Goal: Information Seeking & Learning: Learn about a topic

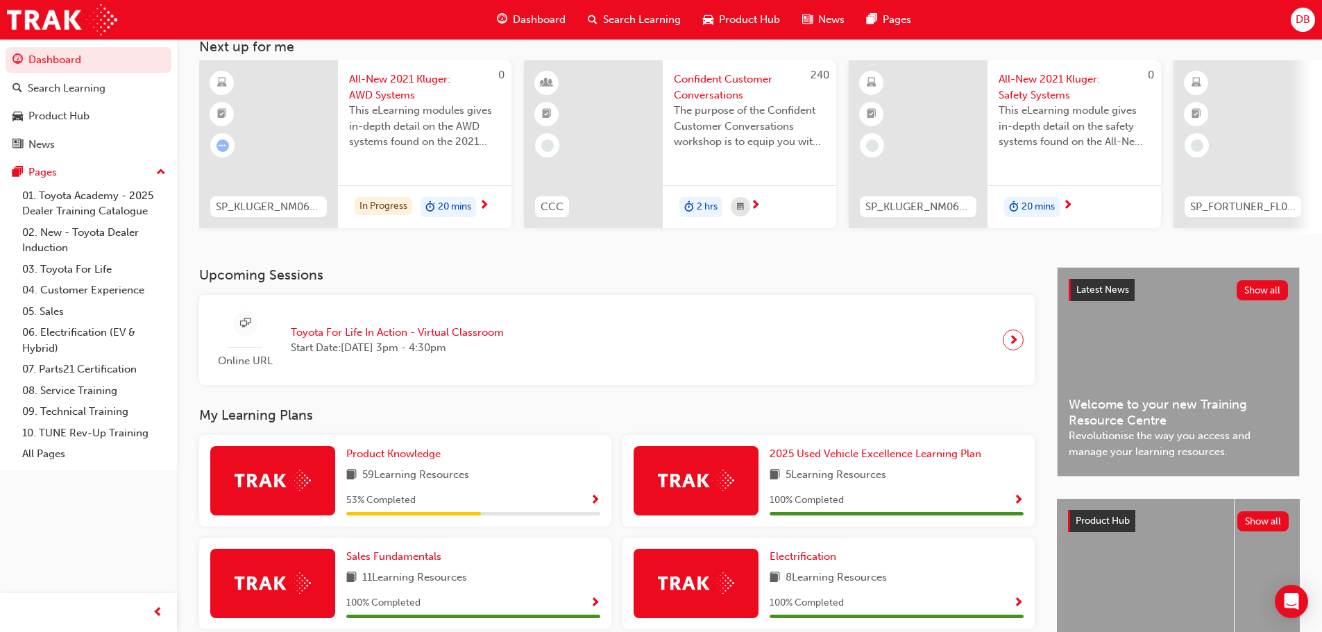
scroll to position [69, 0]
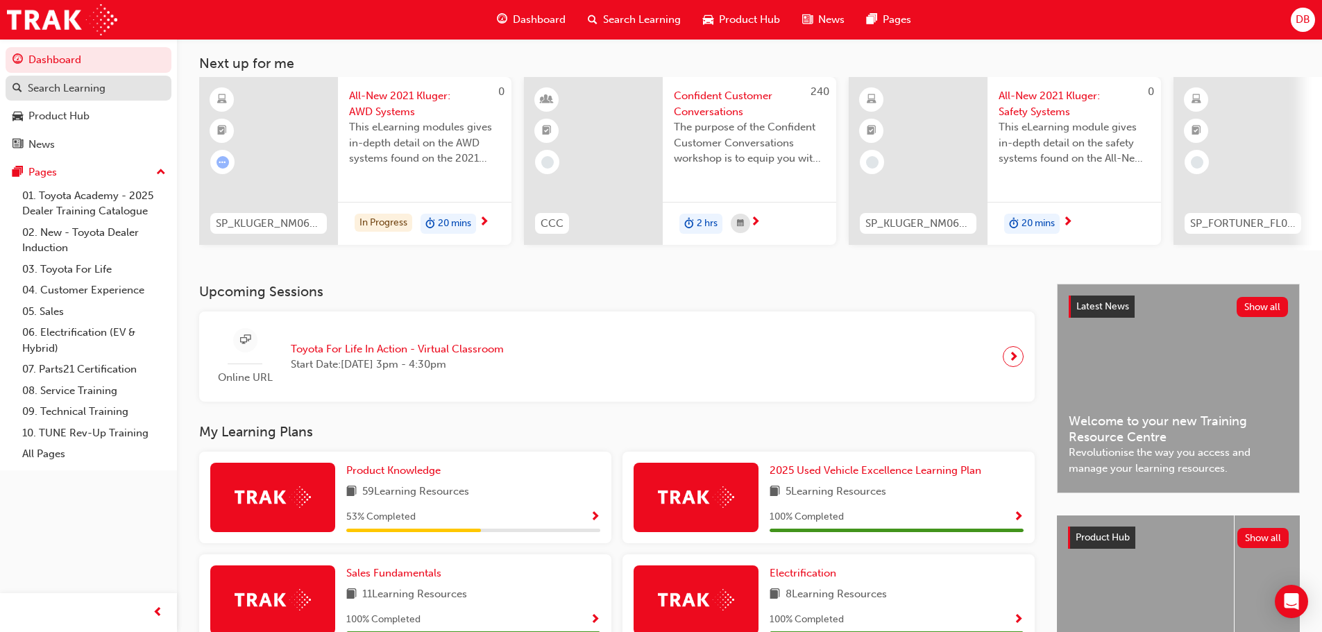
click at [86, 87] on div "Search Learning" at bounding box center [67, 89] width 78 height 16
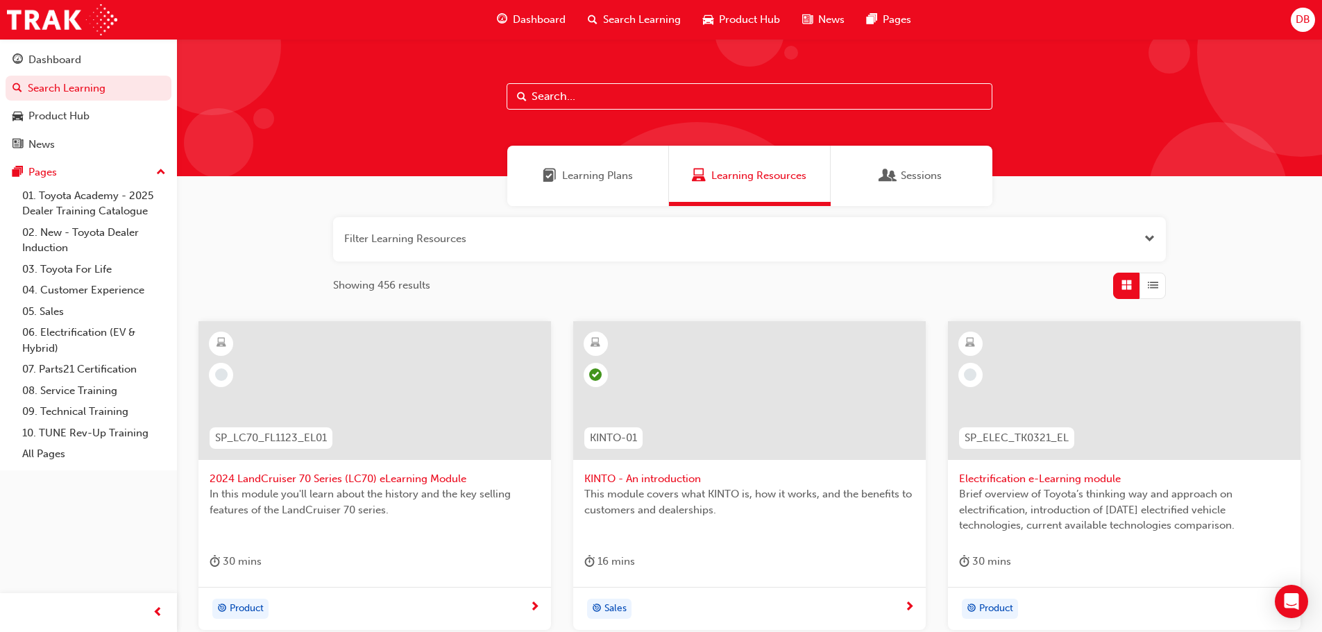
click at [611, 176] on span "Learning Plans" at bounding box center [597, 176] width 71 height 16
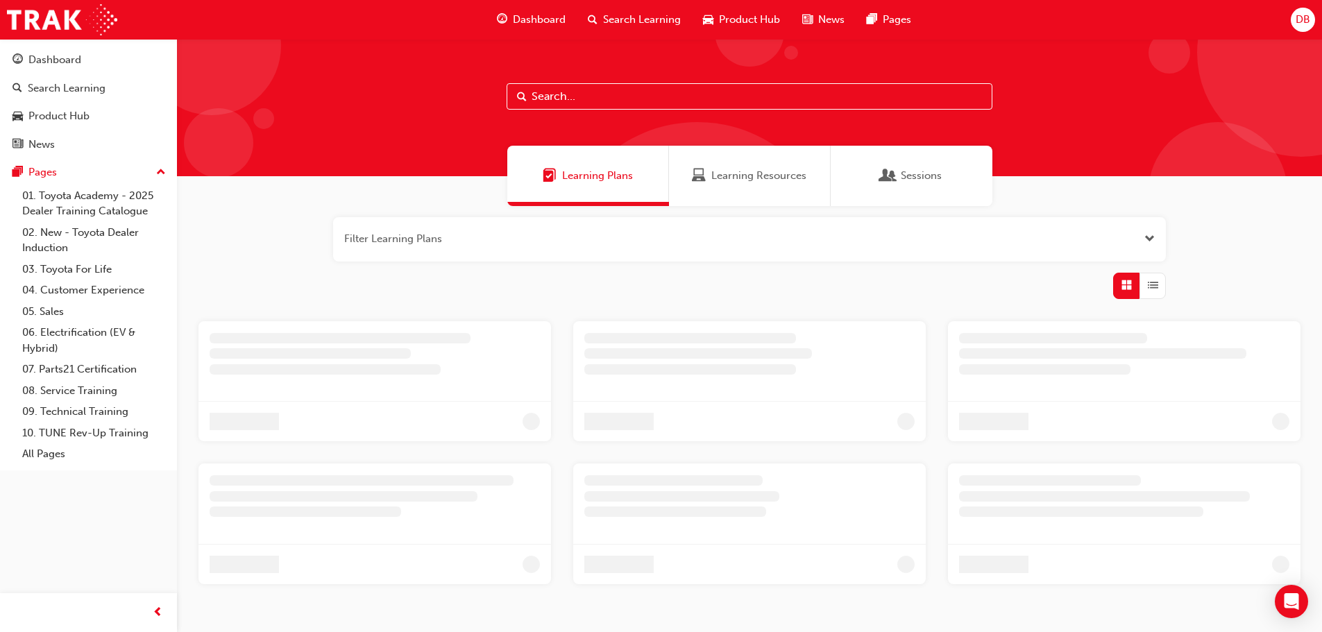
click at [596, 83] on input "text" at bounding box center [750, 96] width 486 height 26
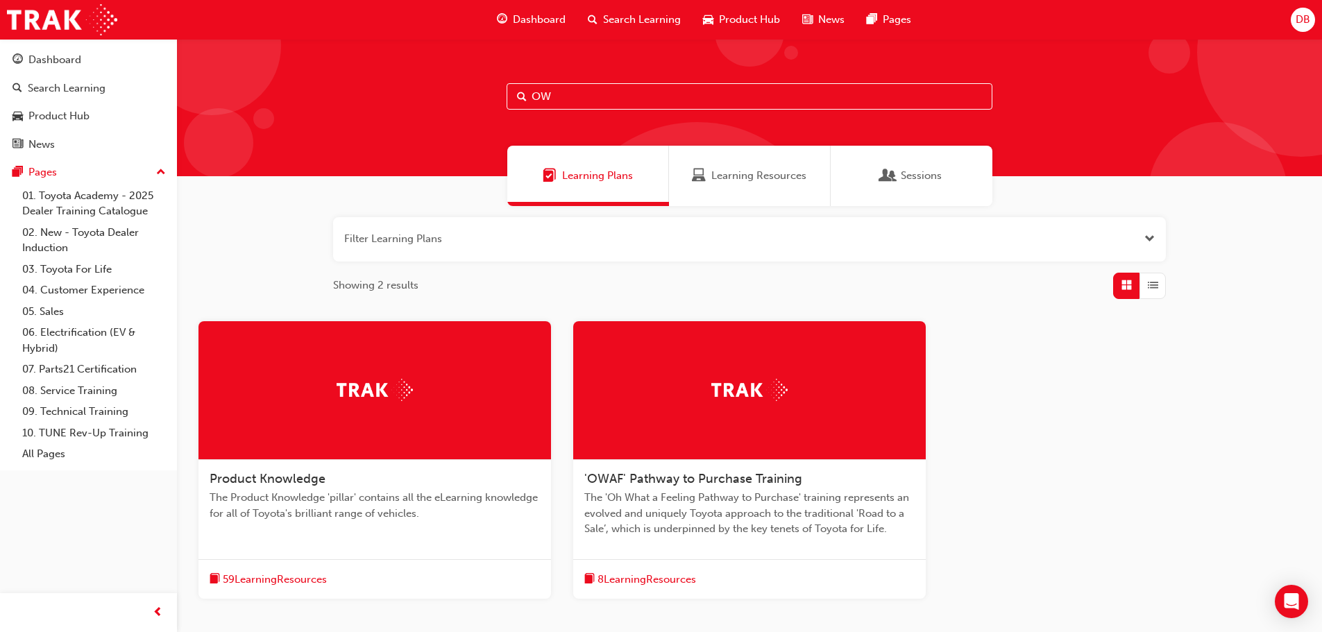
type input "OW"
click at [668, 434] on div at bounding box center [749, 390] width 353 height 139
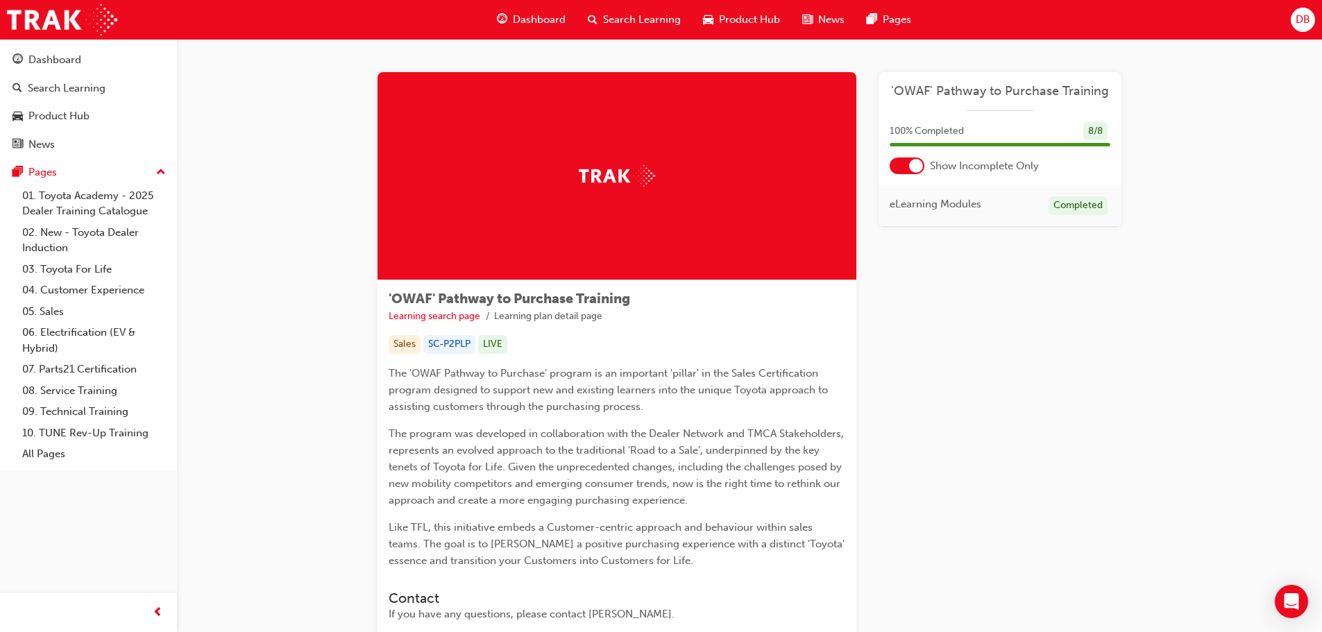
click at [895, 167] on div at bounding box center [907, 166] width 35 height 17
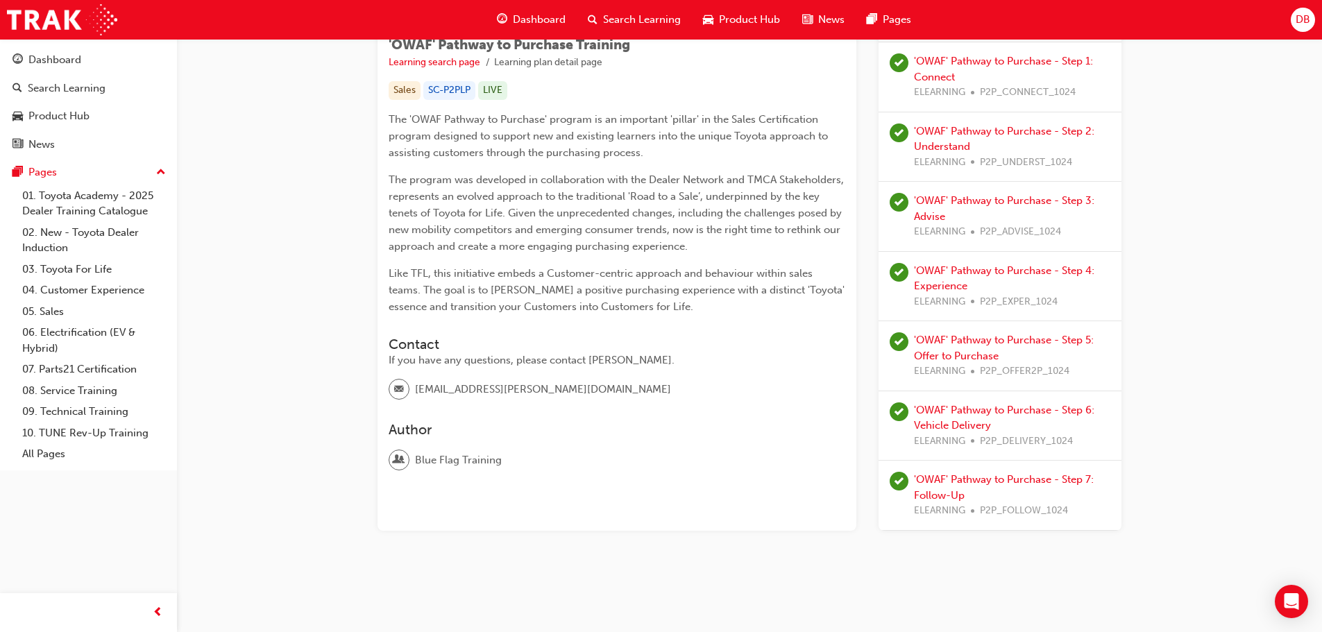
scroll to position [46, 0]
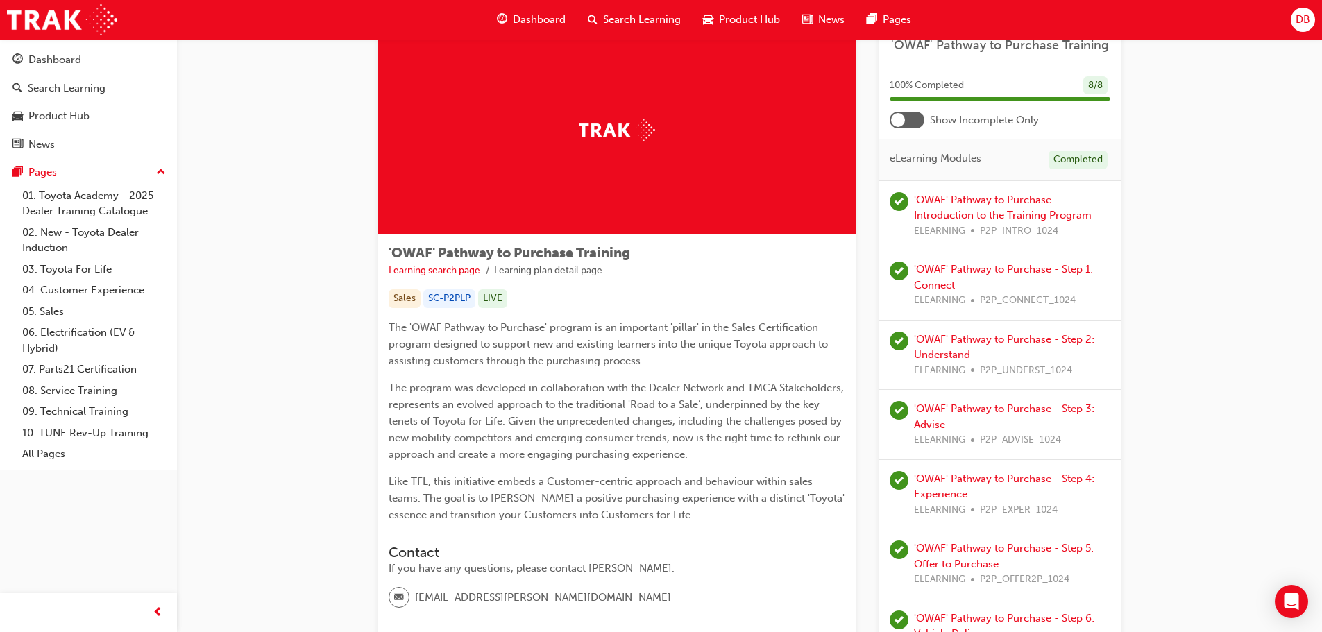
click at [907, 127] on div at bounding box center [907, 120] width 35 height 17
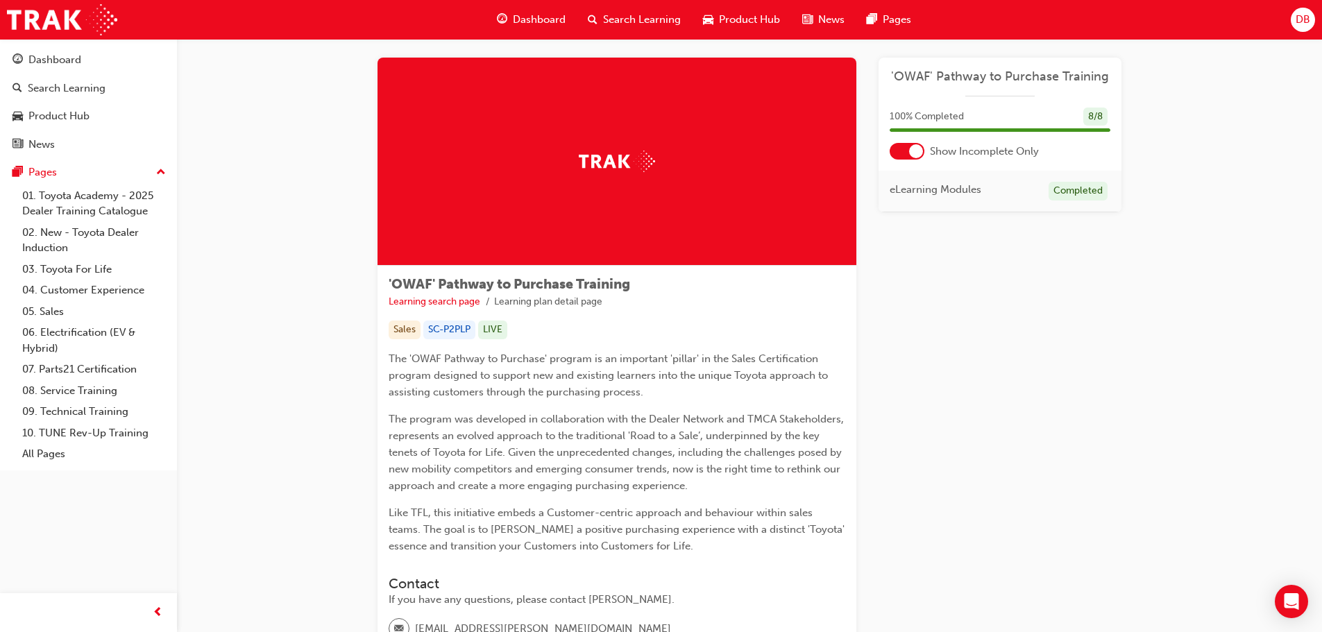
scroll to position [0, 0]
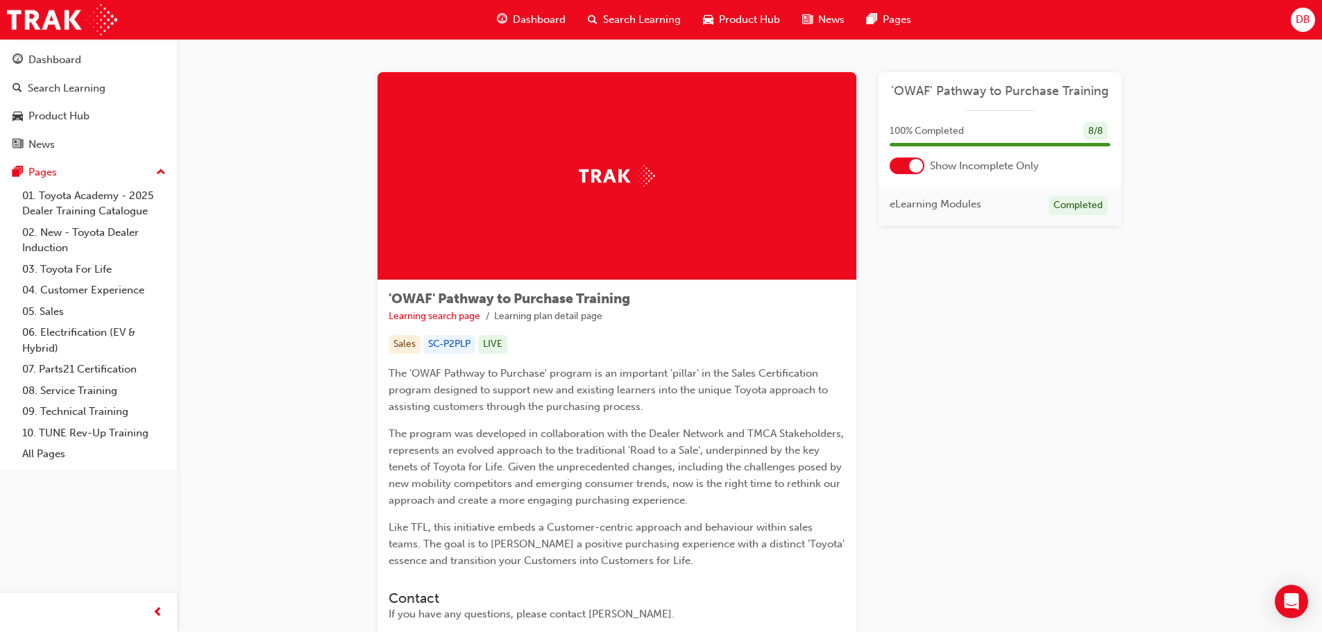
click at [519, 18] on span "Dashboard" at bounding box center [539, 20] width 53 height 16
